Goal: Navigation & Orientation: Find specific page/section

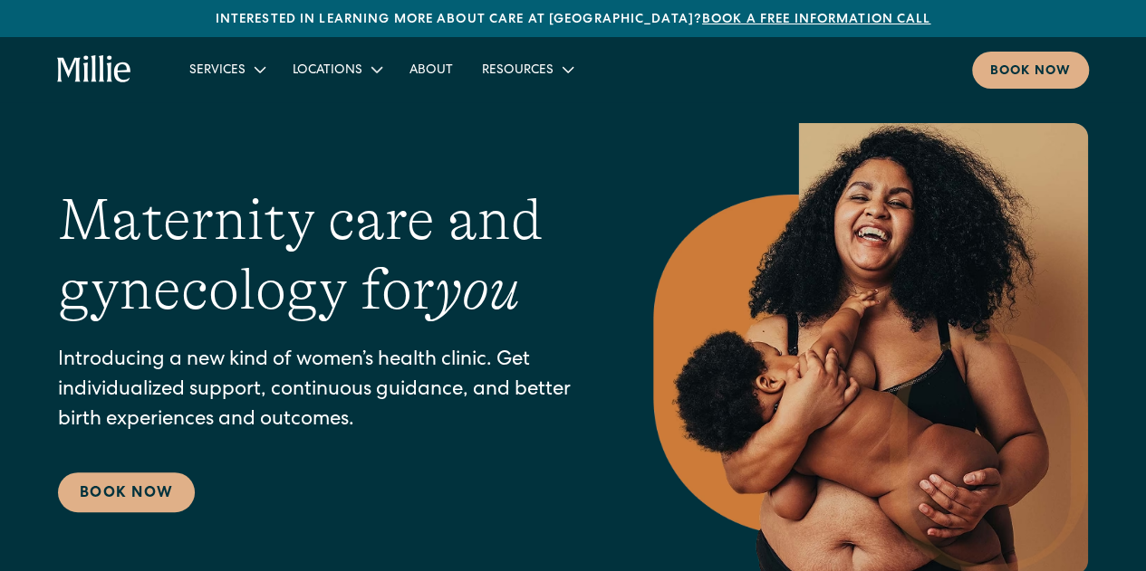
scroll to position [1, 0]
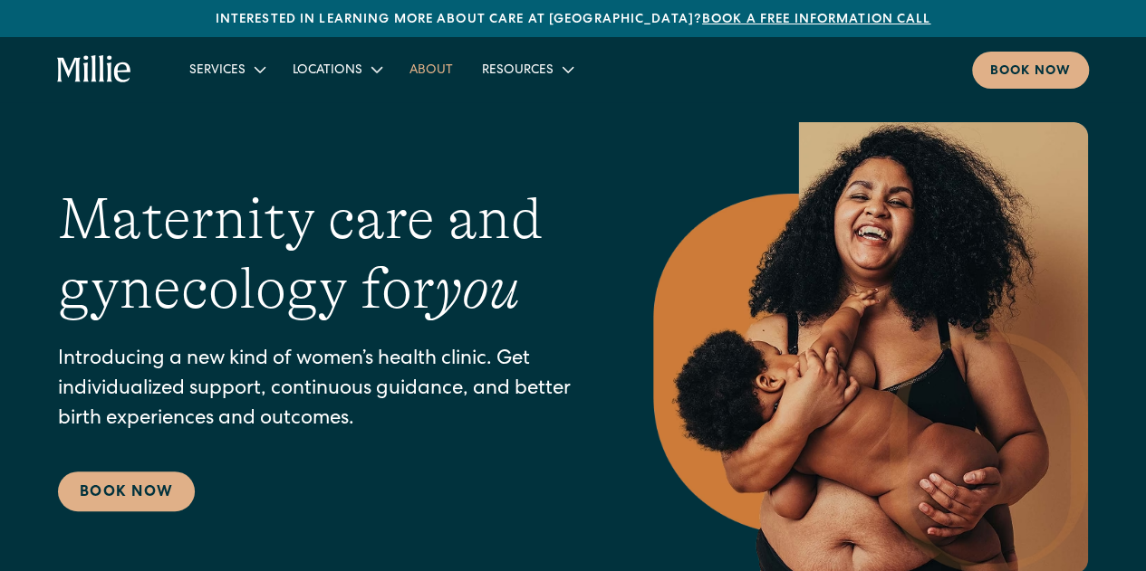
click at [438, 70] on link "About" at bounding box center [431, 69] width 72 height 30
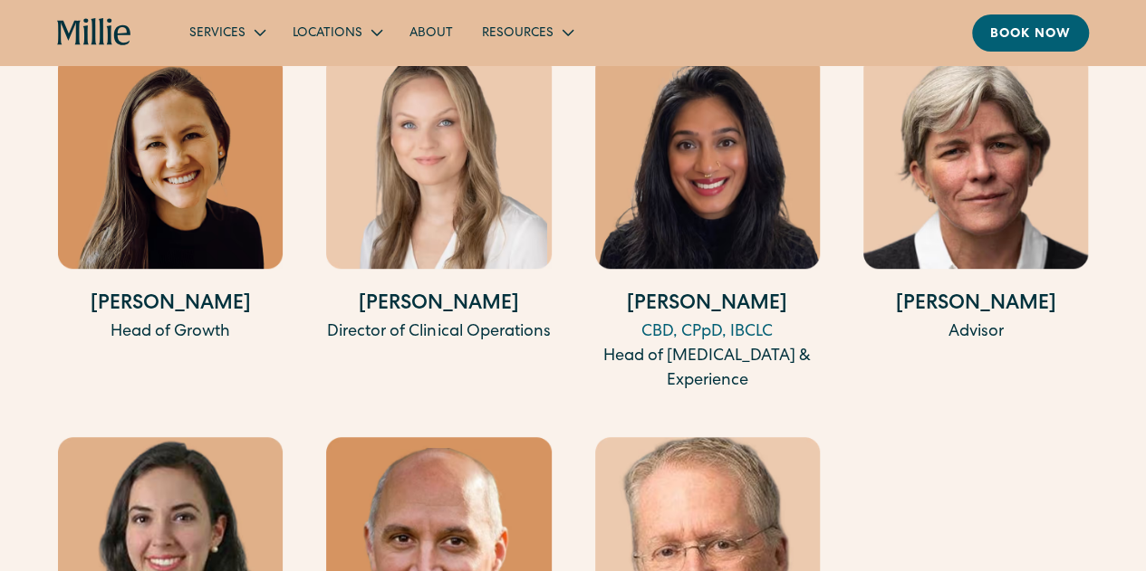
scroll to position [3852, 0]
